Goal: Task Accomplishment & Management: Manage account settings

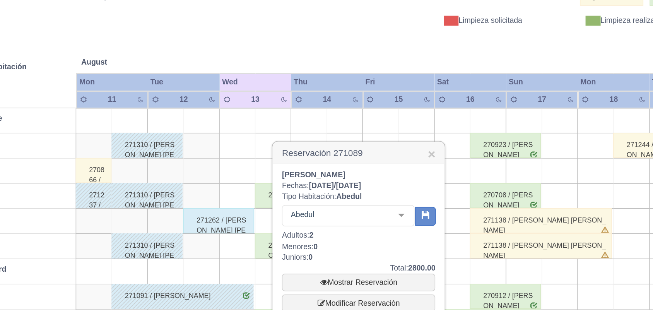
scroll to position [77, 0]
click at [401, 164] on link "×" at bounding box center [399, 166] width 5 height 8
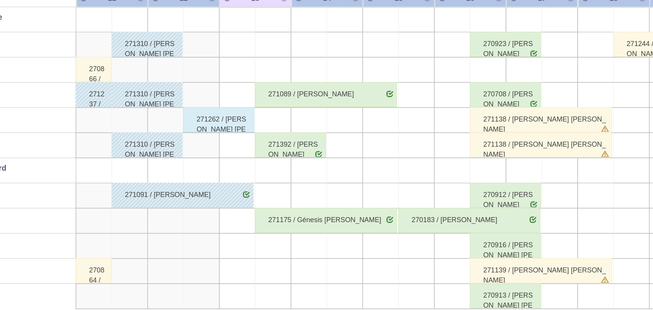
scroll to position [90, 0]
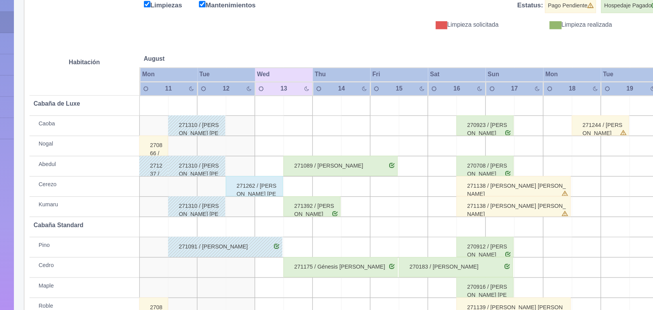
click at [372, 176] on div "271089 / [PERSON_NAME]" at bounding box center [334, 178] width 87 height 15
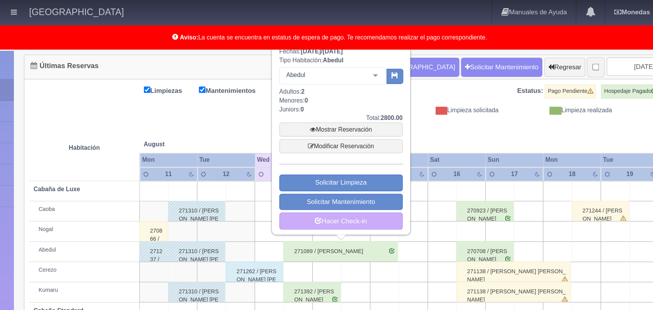
scroll to position [14, 0]
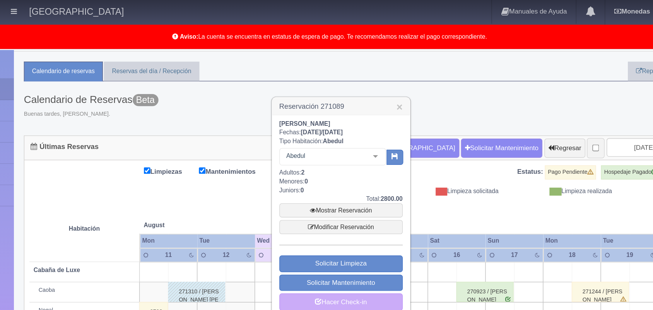
drag, startPoint x: 286, startPoint y: 94, endPoint x: 348, endPoint y: 92, distance: 61.9
click at [348, 92] on div "Jorge Jiménez Murillo Fechas: 2025-08-13 / 2025-08-15 Tipo Habitación: Abedul A…" at bounding box center [335, 165] width 105 height 153
copy b "Jorge Jiménez Murillo"
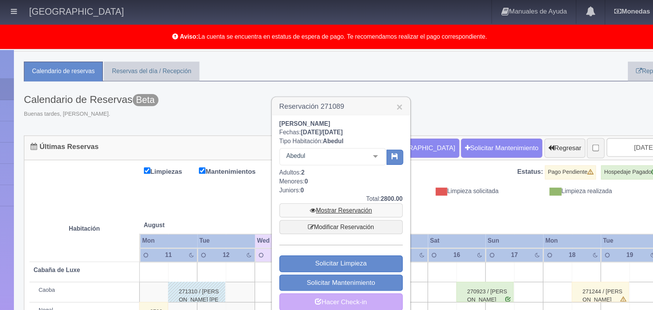
click at [341, 160] on link "Mostrar Reservación" at bounding box center [335, 161] width 94 height 11
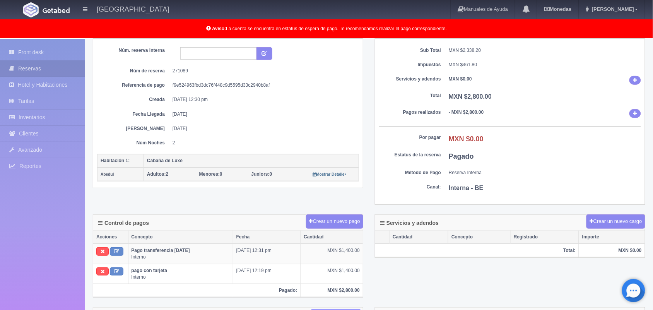
scroll to position [63, 0]
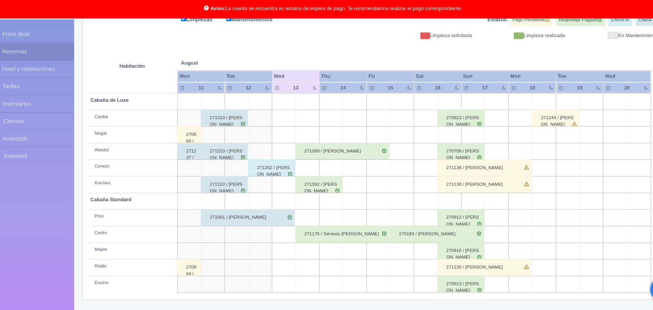
scroll to position [107, 0]
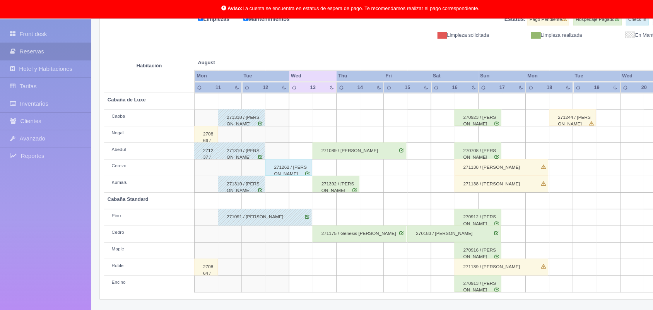
click at [314, 193] on div "271392 / [PERSON_NAME]" at bounding box center [313, 191] width 44 height 15
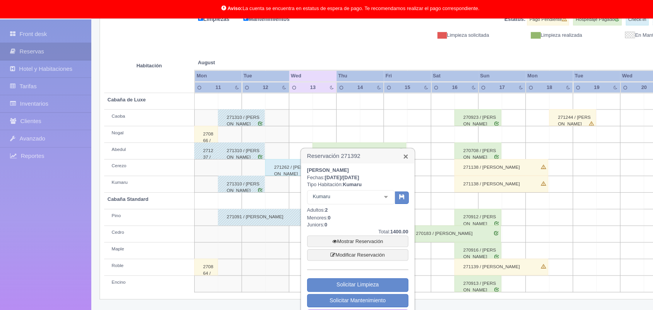
click at [379, 165] on link "×" at bounding box center [377, 166] width 5 height 8
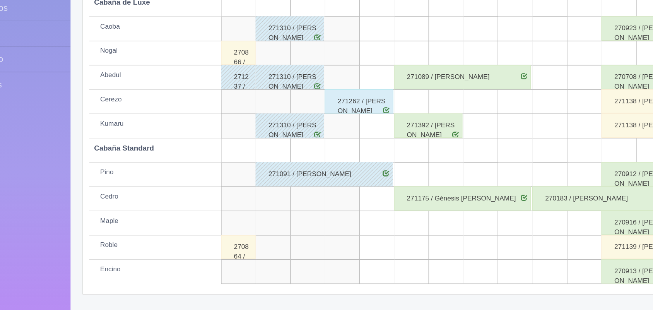
scroll to position [107, 0]
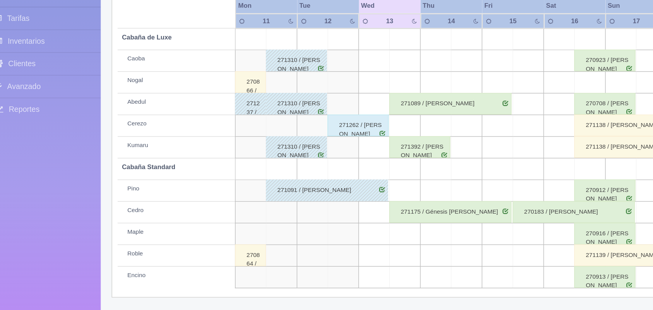
click at [348, 167] on div "271089 / [PERSON_NAME]" at bounding box center [334, 161] width 87 height 15
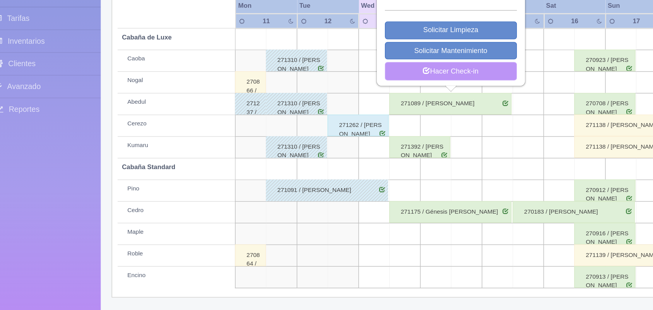
click at [337, 140] on link "Hacer Check-in" at bounding box center [335, 138] width 94 height 13
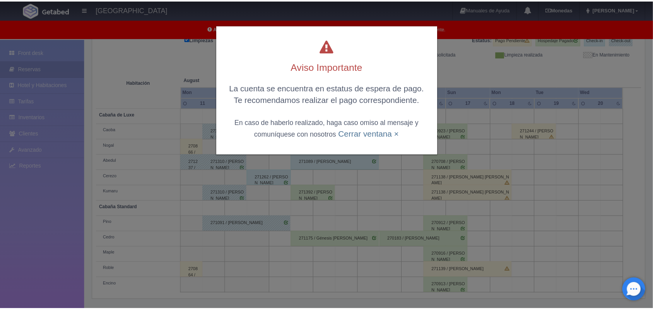
scroll to position [107, 0]
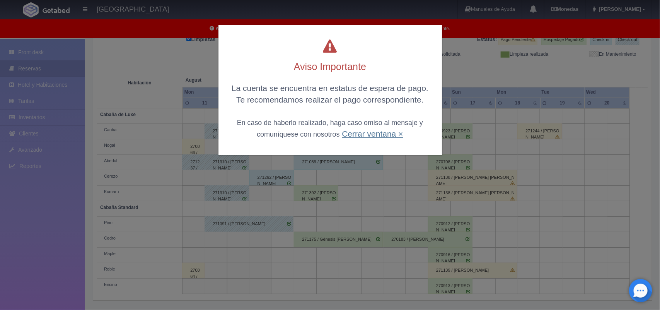
click at [355, 137] on link "Cerrar ventana ×" at bounding box center [372, 133] width 61 height 9
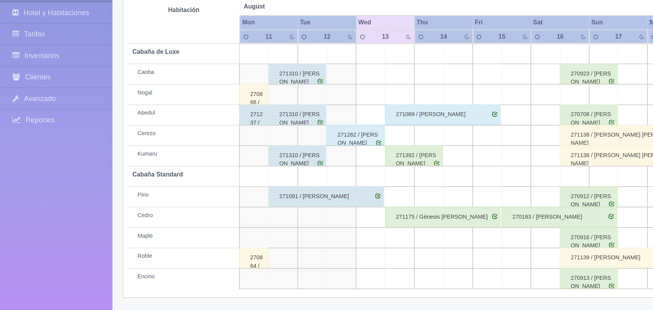
click at [323, 166] on div "271089 / [PERSON_NAME]" at bounding box center [334, 161] width 87 height 15
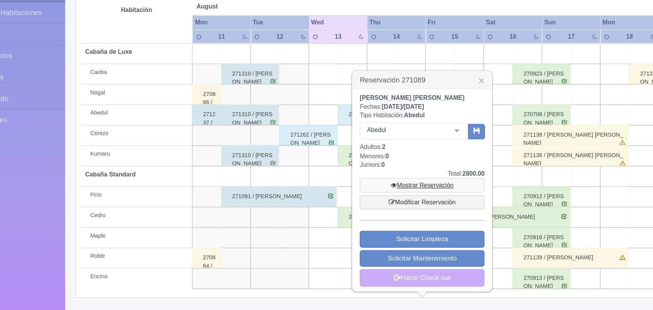
click at [366, 214] on link "Mostrar Reservación" at bounding box center [355, 215] width 94 height 11
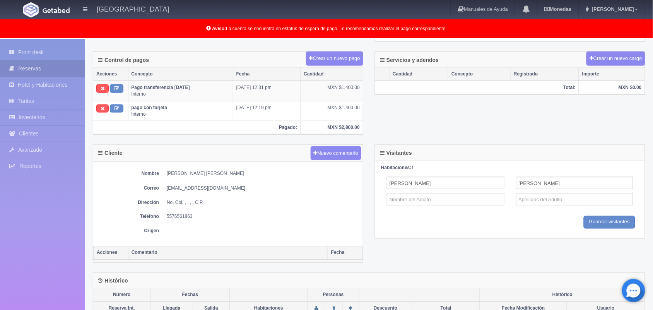
scroll to position [227, 0]
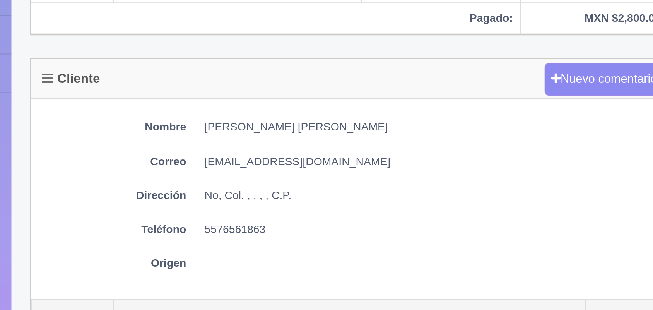
click at [249, 194] on div "Nombre Jorge Jiménez Murillo Correo cassajorge@hotmail.com Dirección No, Col. ,…" at bounding box center [227, 203] width 269 height 84
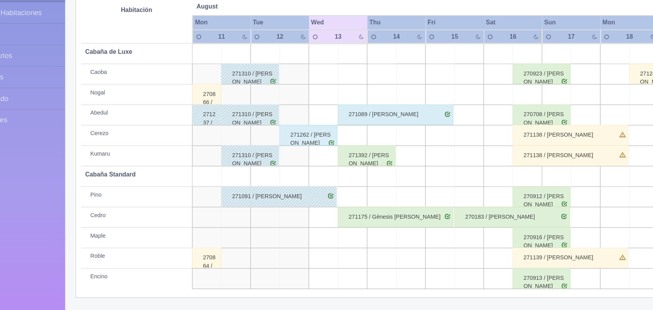
scroll to position [106, 0]
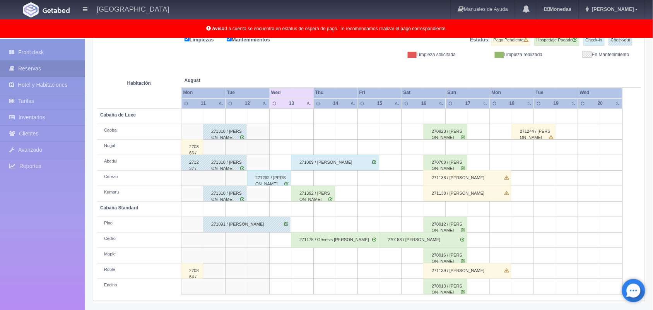
click at [282, 178] on div "271262 / [PERSON_NAME] [PERSON_NAME]" at bounding box center [269, 177] width 44 height 15
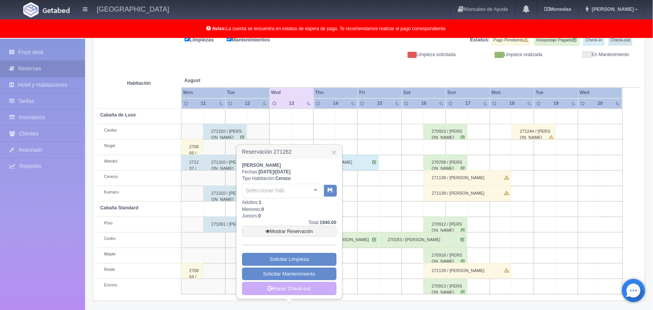
scroll to position [107, 0]
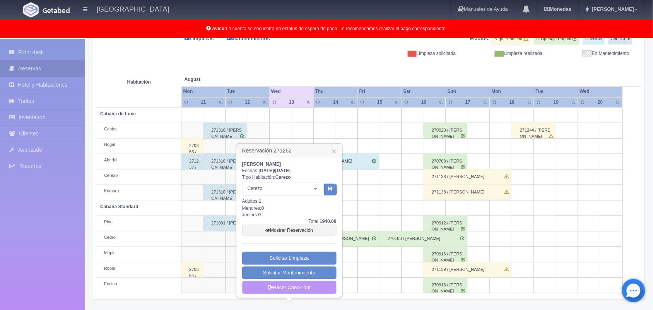
click at [304, 287] on link "Hacer Check-out" at bounding box center [289, 287] width 94 height 13
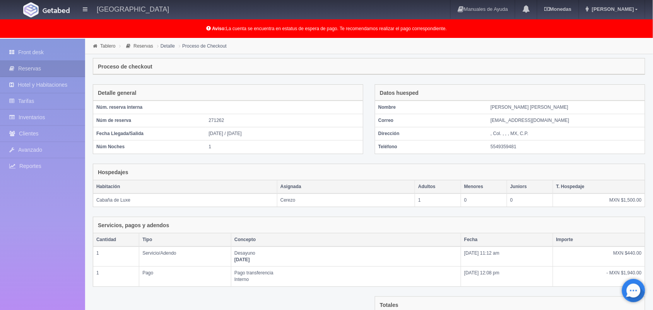
scroll to position [105, 0]
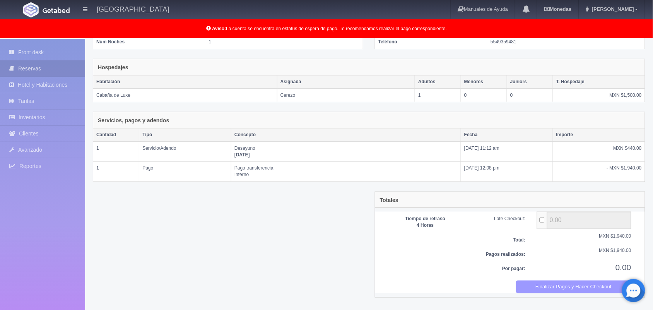
click at [568, 283] on button "Finalizar Pagos y Hacer Checkout" at bounding box center [574, 286] width 116 height 13
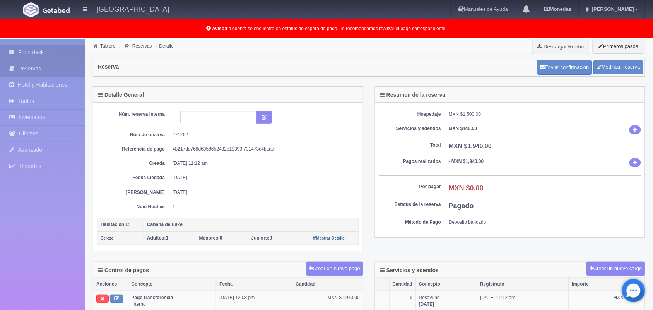
click at [46, 53] on link "Front desk" at bounding box center [42, 52] width 85 height 16
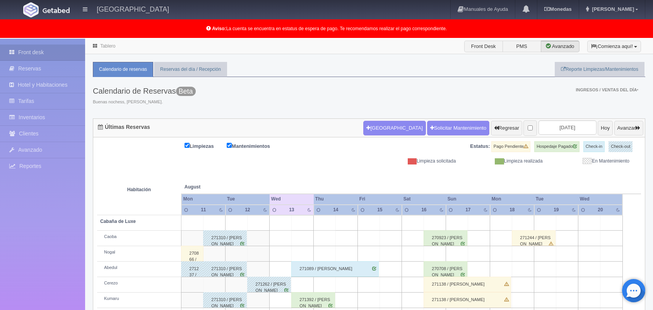
scroll to position [107, 0]
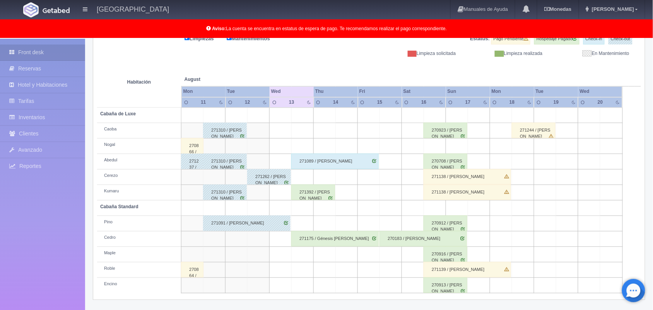
click at [356, 240] on div "271175 / Génesis [PERSON_NAME]" at bounding box center [334, 238] width 87 height 15
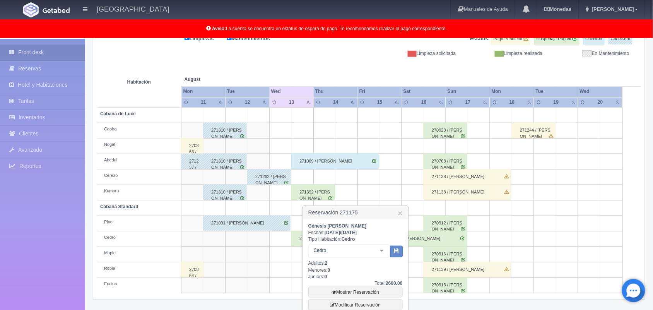
scroll to position [175, 0]
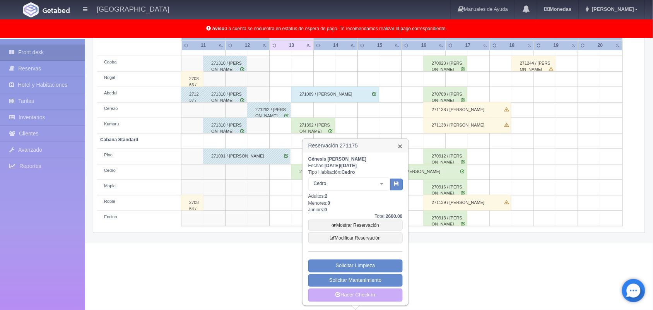
click at [399, 142] on link "×" at bounding box center [400, 146] width 5 height 8
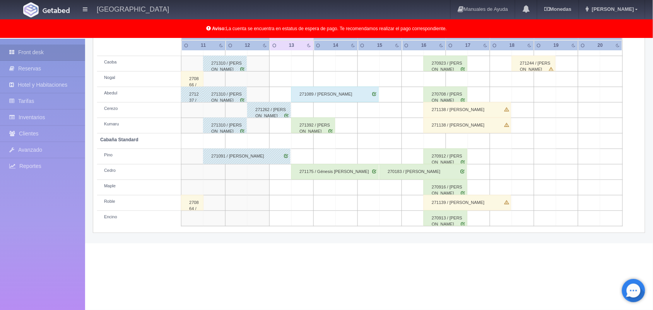
scroll to position [107, 0]
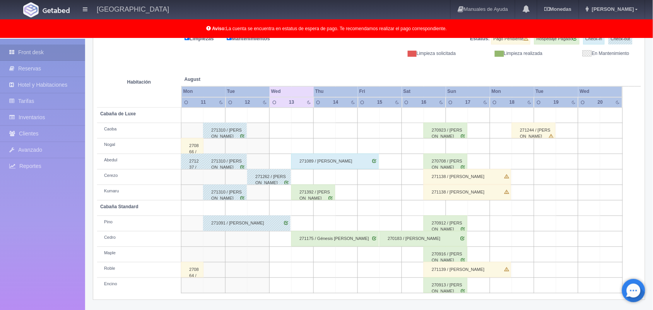
click at [343, 239] on div "271175 / Génesis [PERSON_NAME]" at bounding box center [334, 238] width 87 height 15
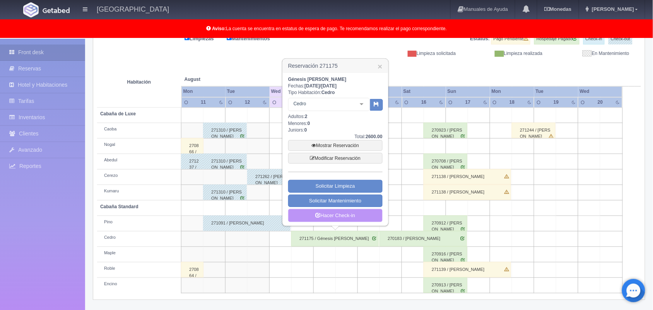
click at [350, 211] on link "Hacer Check-in" at bounding box center [335, 215] width 94 height 13
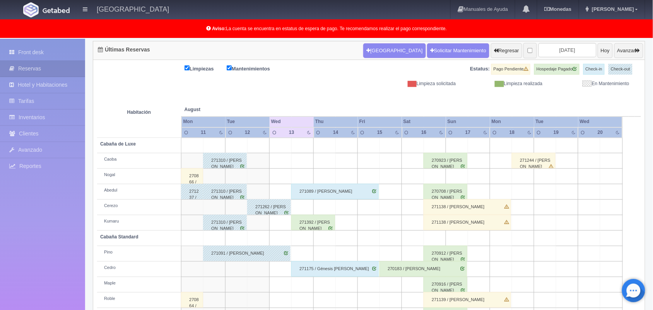
scroll to position [107, 0]
